Goal: Navigation & Orientation: Find specific page/section

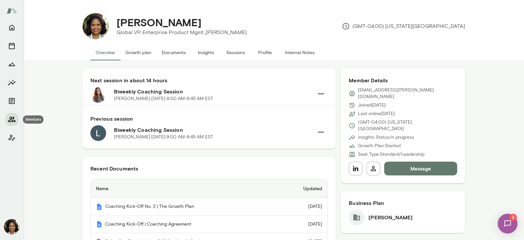
click at [13, 120] on icon "Members" at bounding box center [11, 119] width 7 height 5
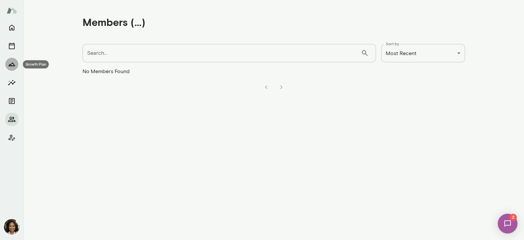
click at [11, 63] on icon "Growth Plan" at bounding box center [12, 64] width 8 height 8
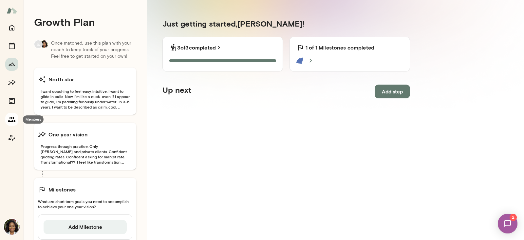
click at [10, 115] on button "Members" at bounding box center [11, 119] width 13 height 13
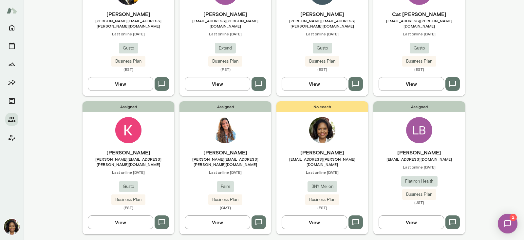
scroll to position [386, 0]
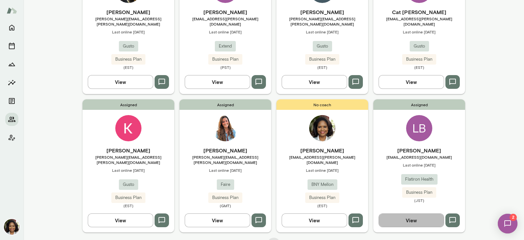
click at [407, 213] on button "View" at bounding box center [412, 220] width 66 height 14
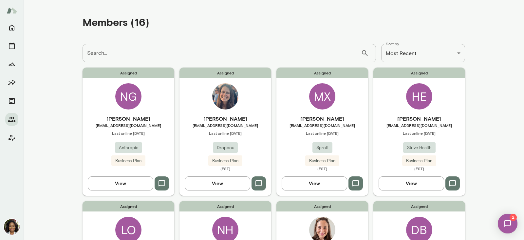
click at [129, 181] on button "View" at bounding box center [121, 183] width 66 height 14
